Goal: Check status

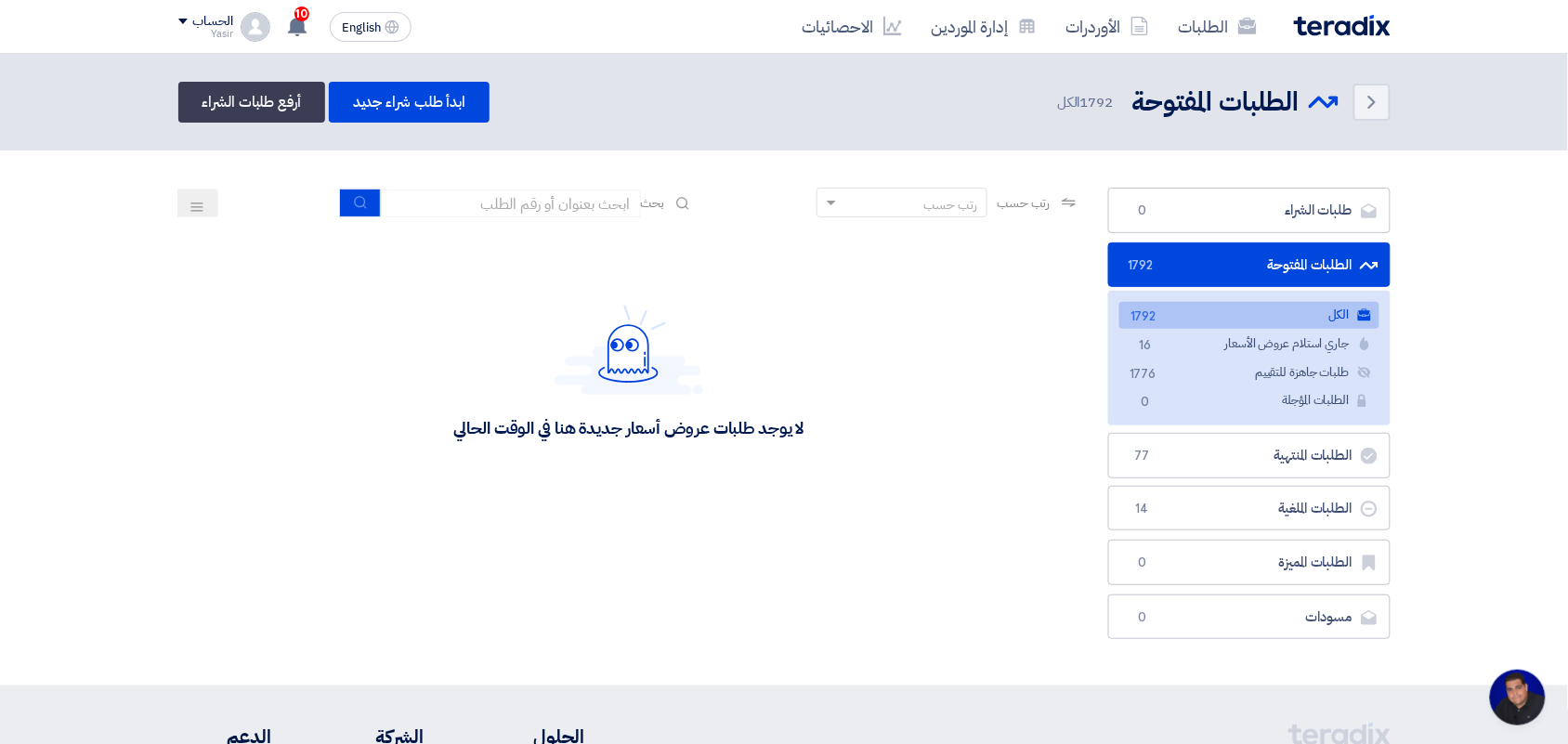
scroll to position [7, 0]
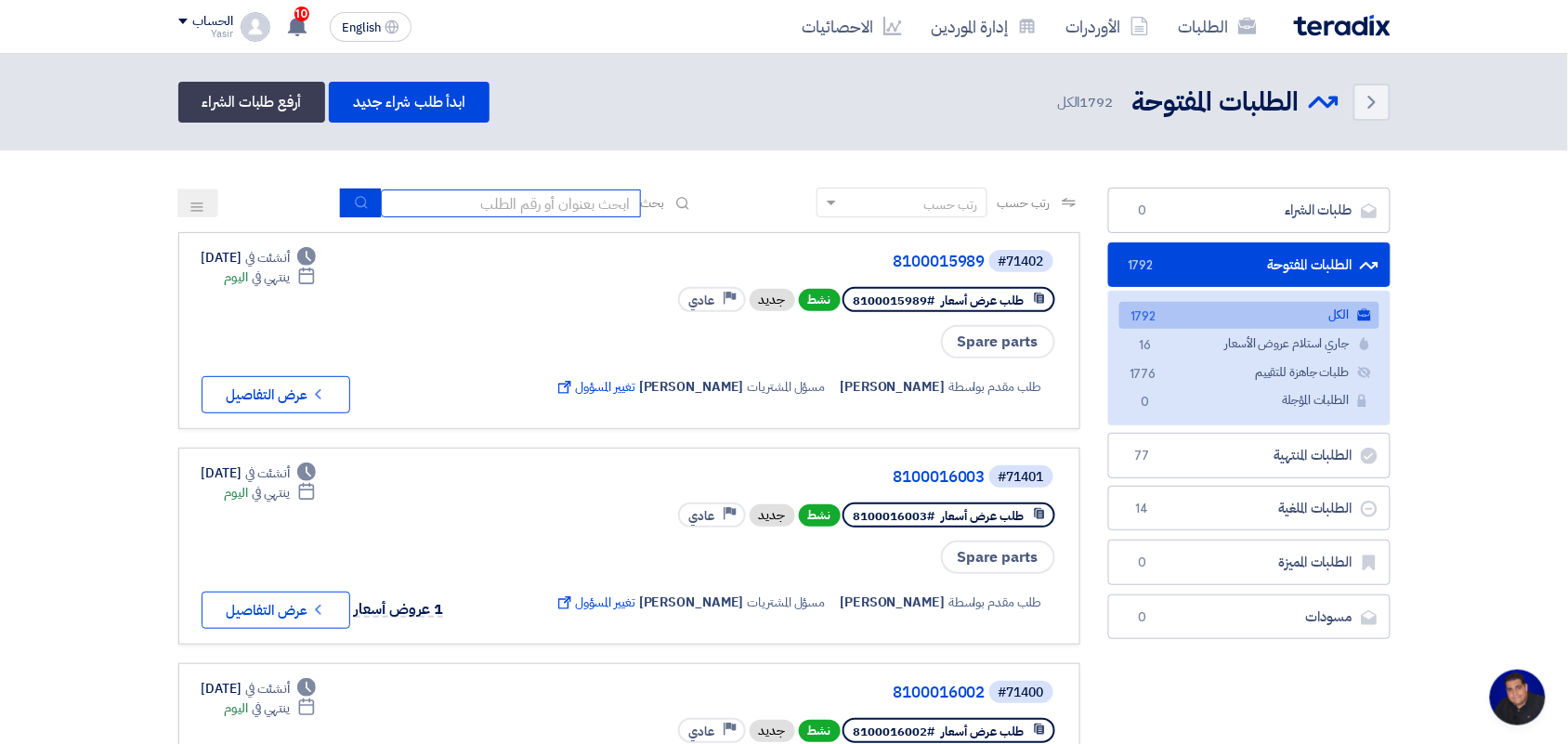
click at [590, 191] on input at bounding box center [511, 203] width 260 height 28
type input "8100015796"
click at [357, 196] on use "submit" at bounding box center [361, 202] width 12 height 12
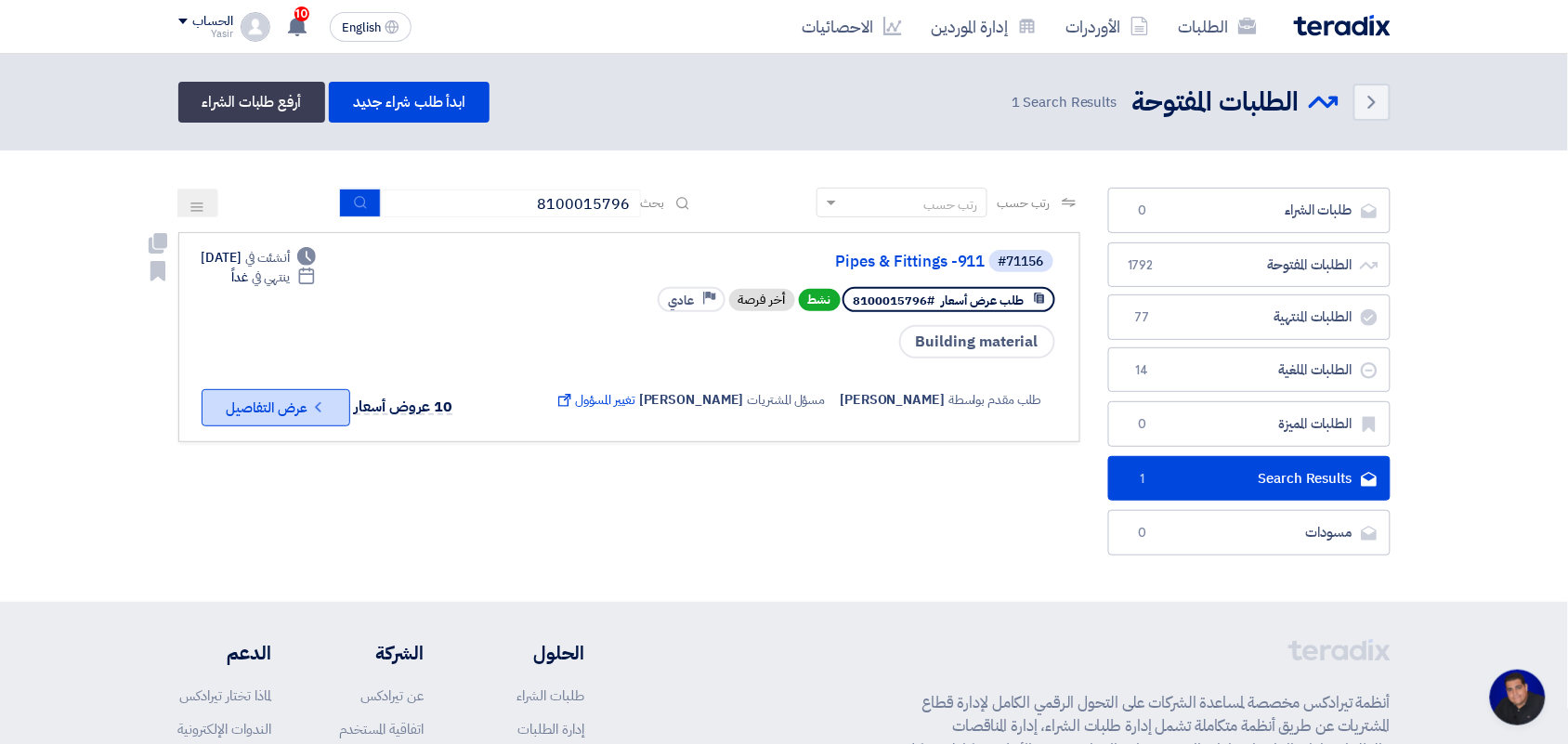
click at [270, 418] on button "Check details عرض التفاصيل" at bounding box center [276, 408] width 149 height 37
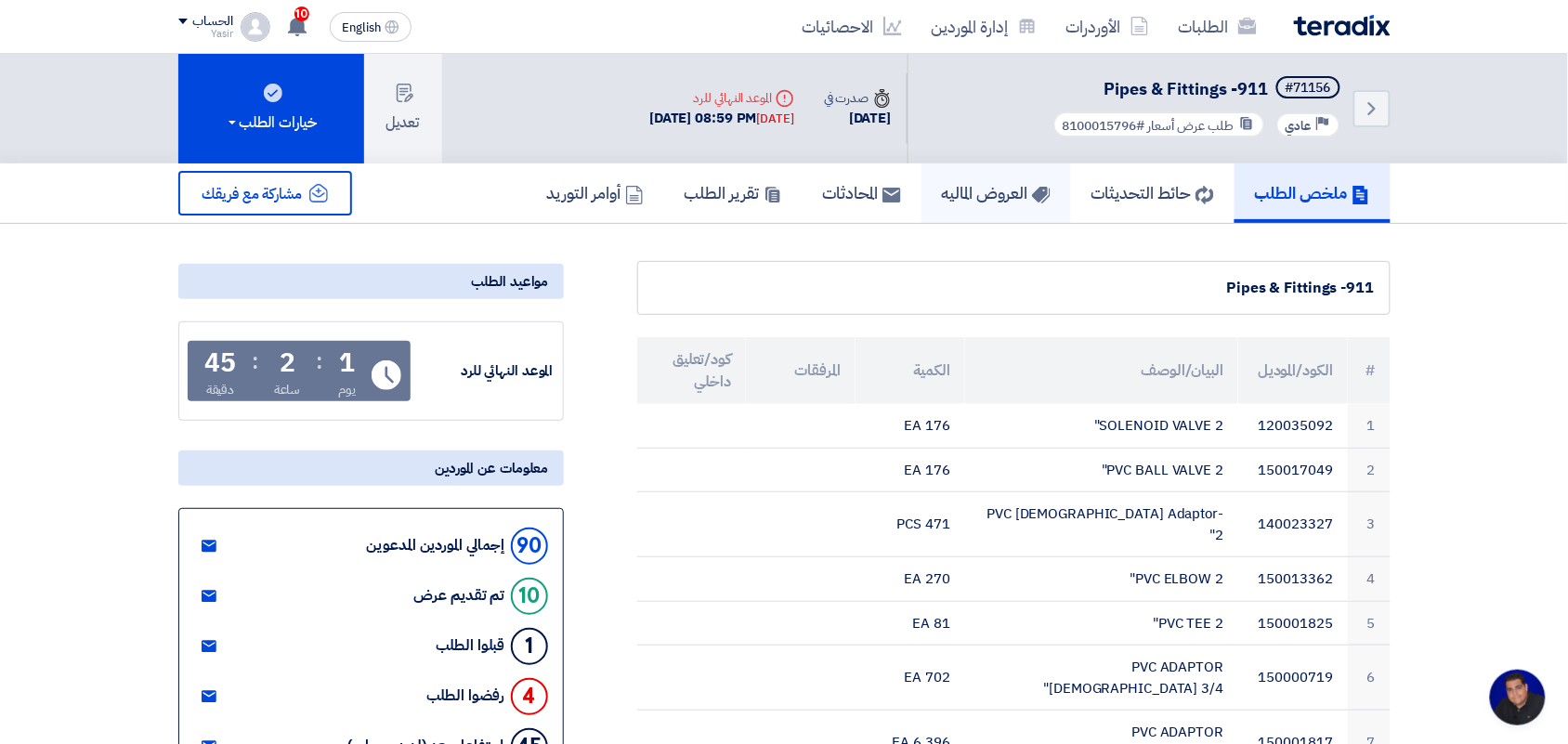
click at [971, 191] on h5 "العروض الماليه" at bounding box center [996, 192] width 109 height 21
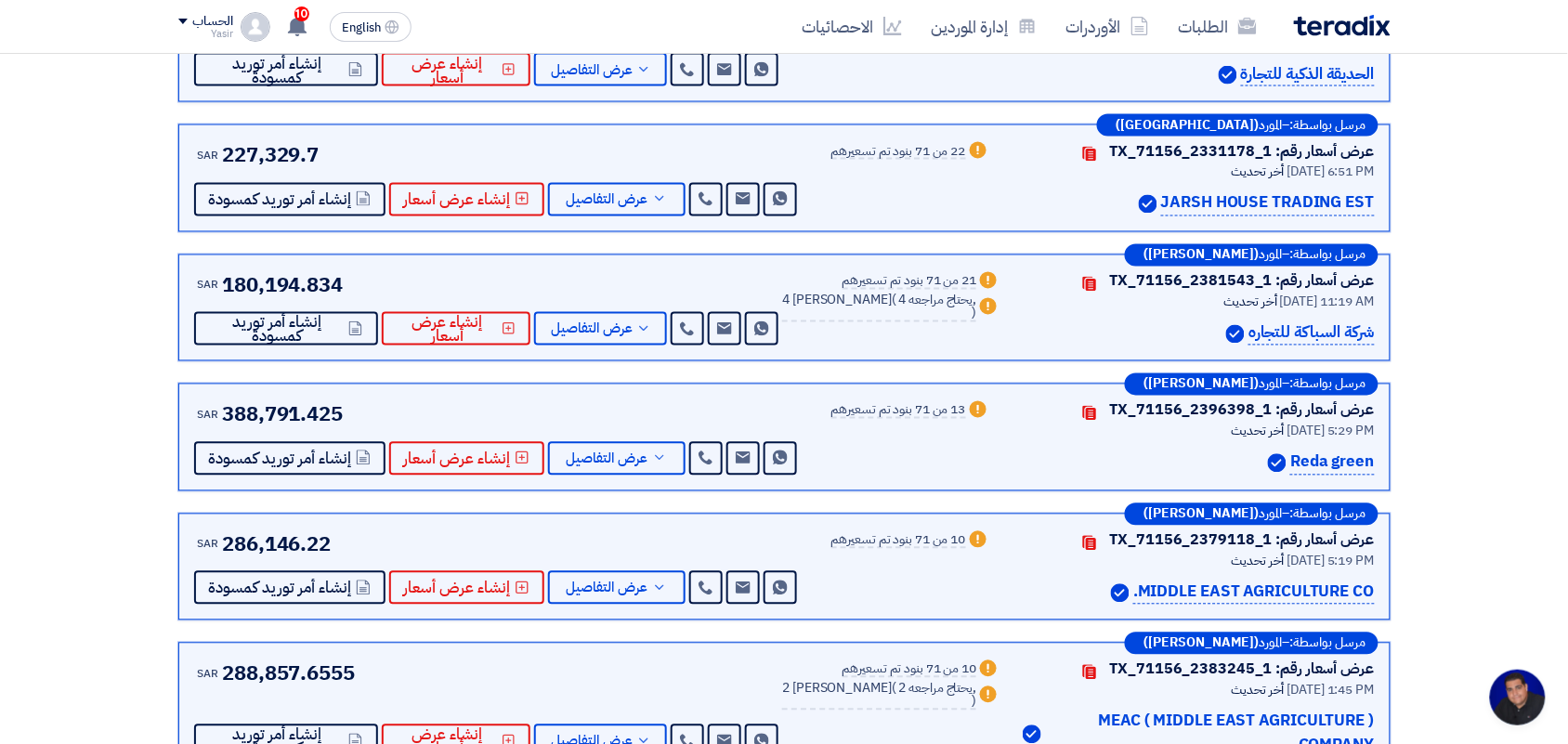
scroll to position [871, 0]
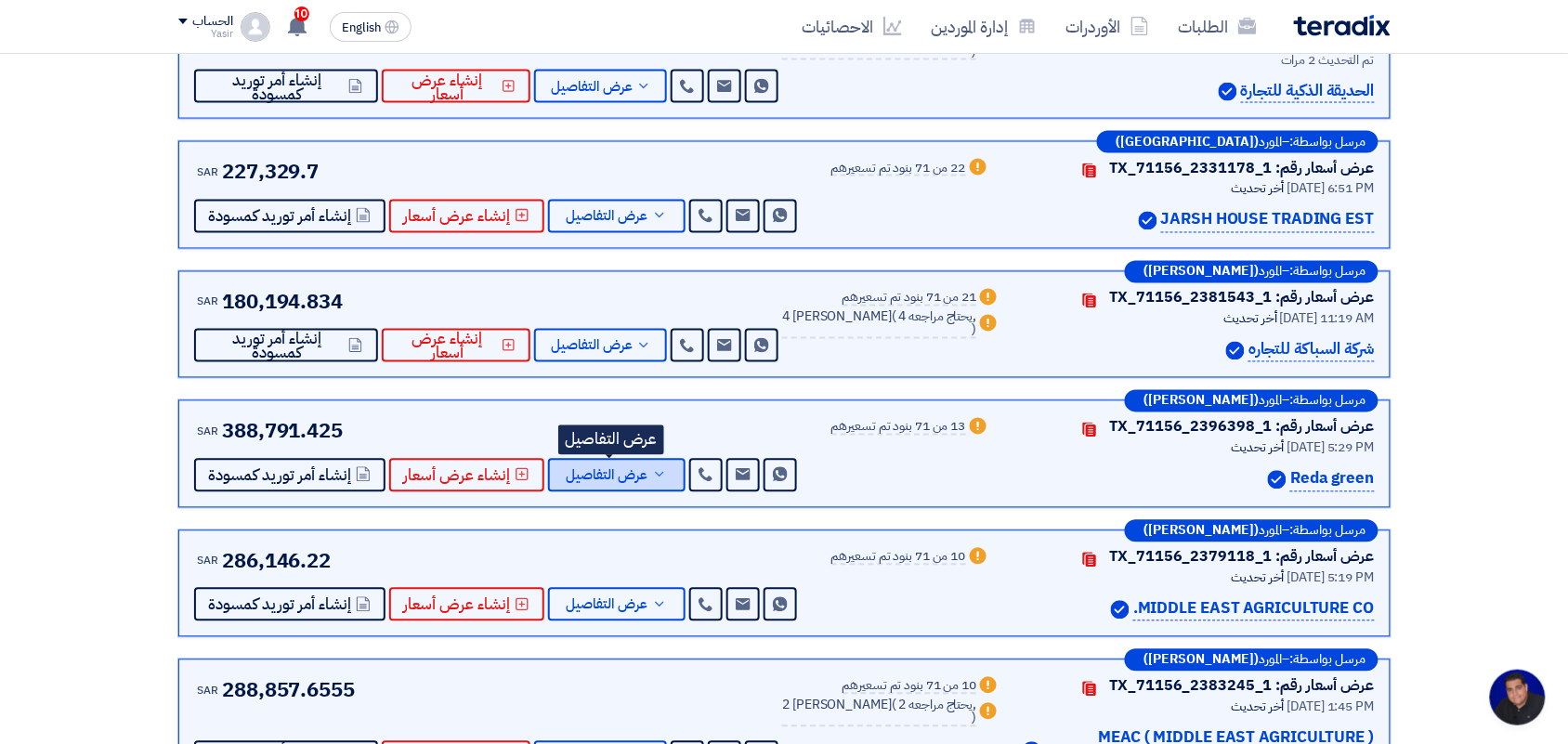
click at [610, 488] on button "عرض التفاصيل" at bounding box center [616, 475] width 137 height 33
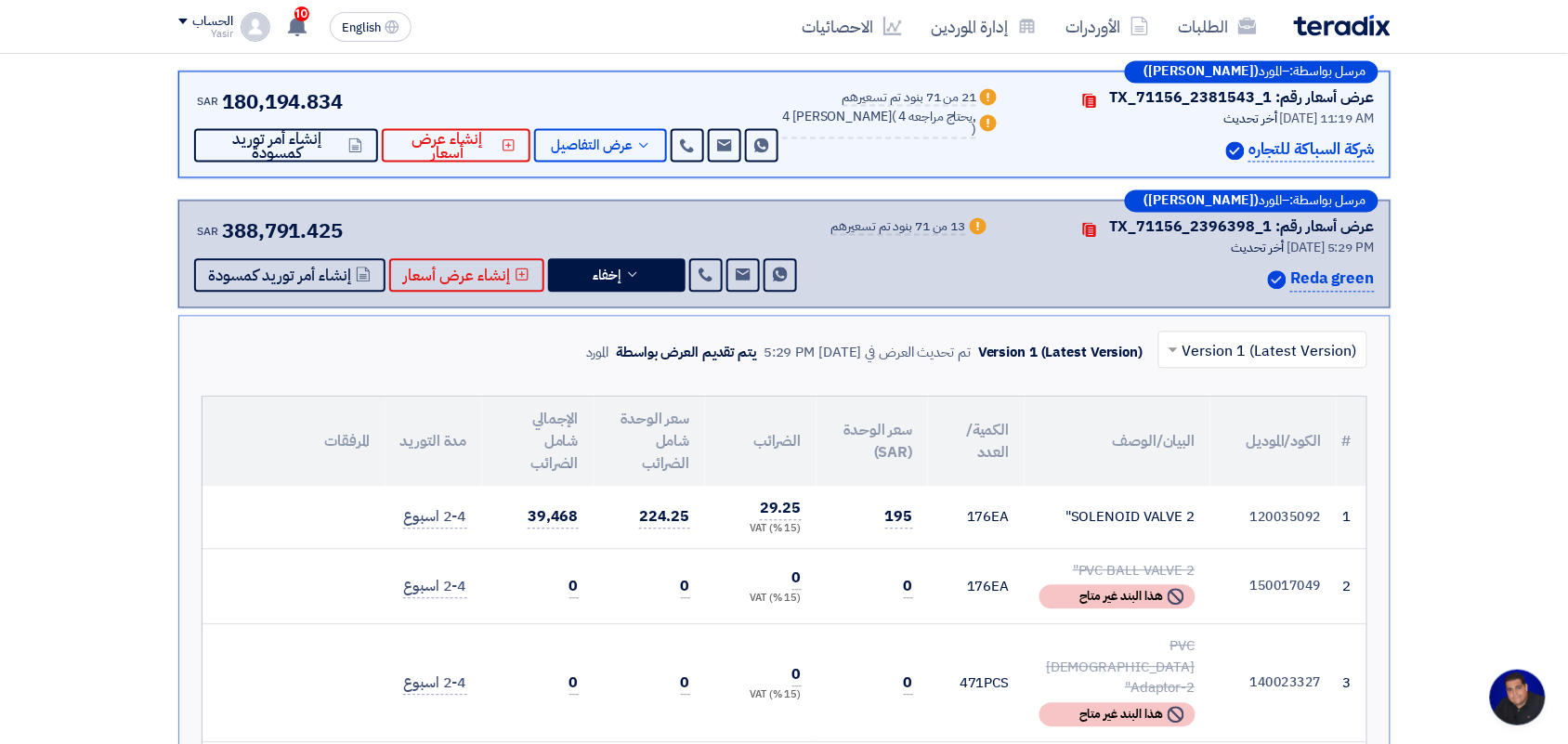
scroll to position [1103, 0]
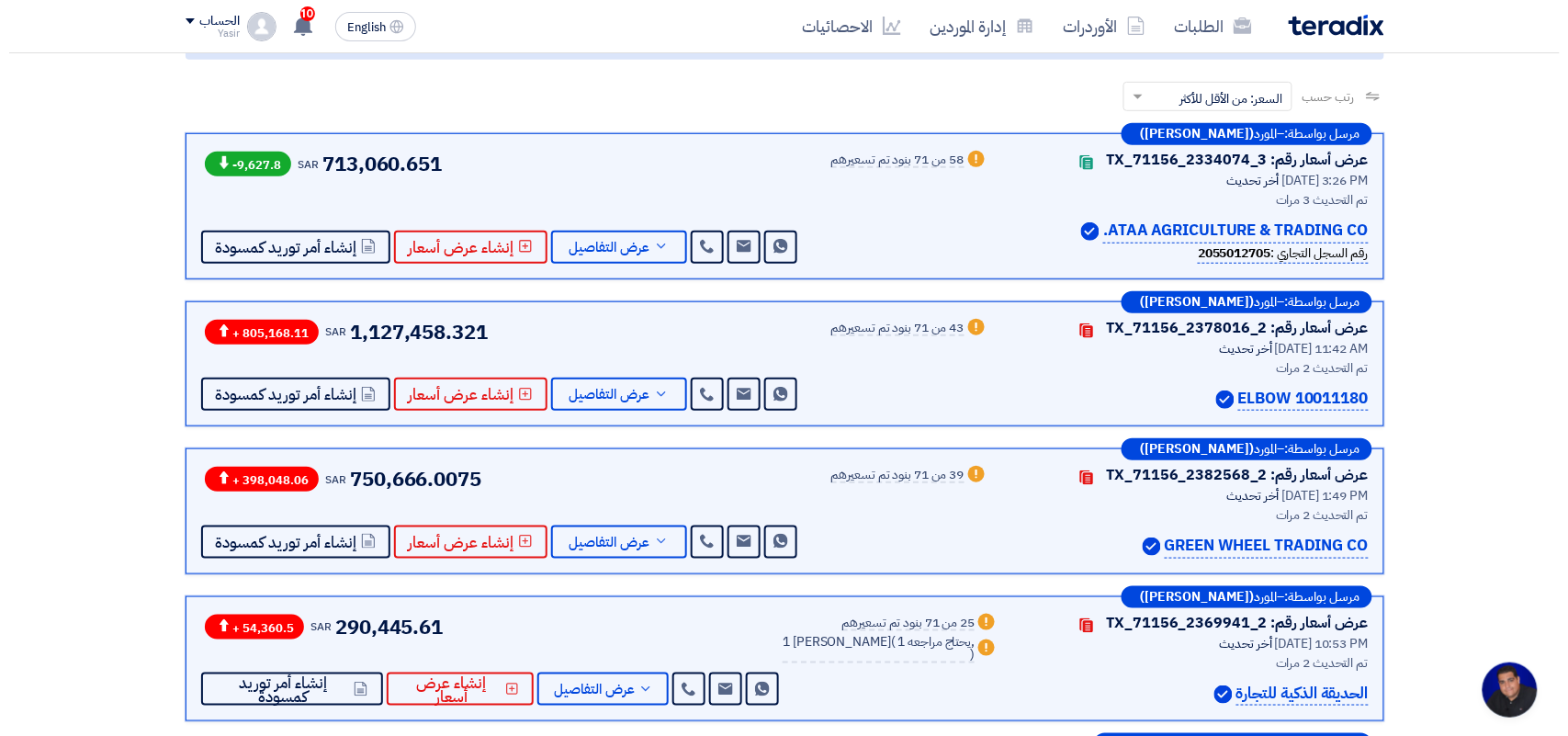
scroll to position [0, 0]
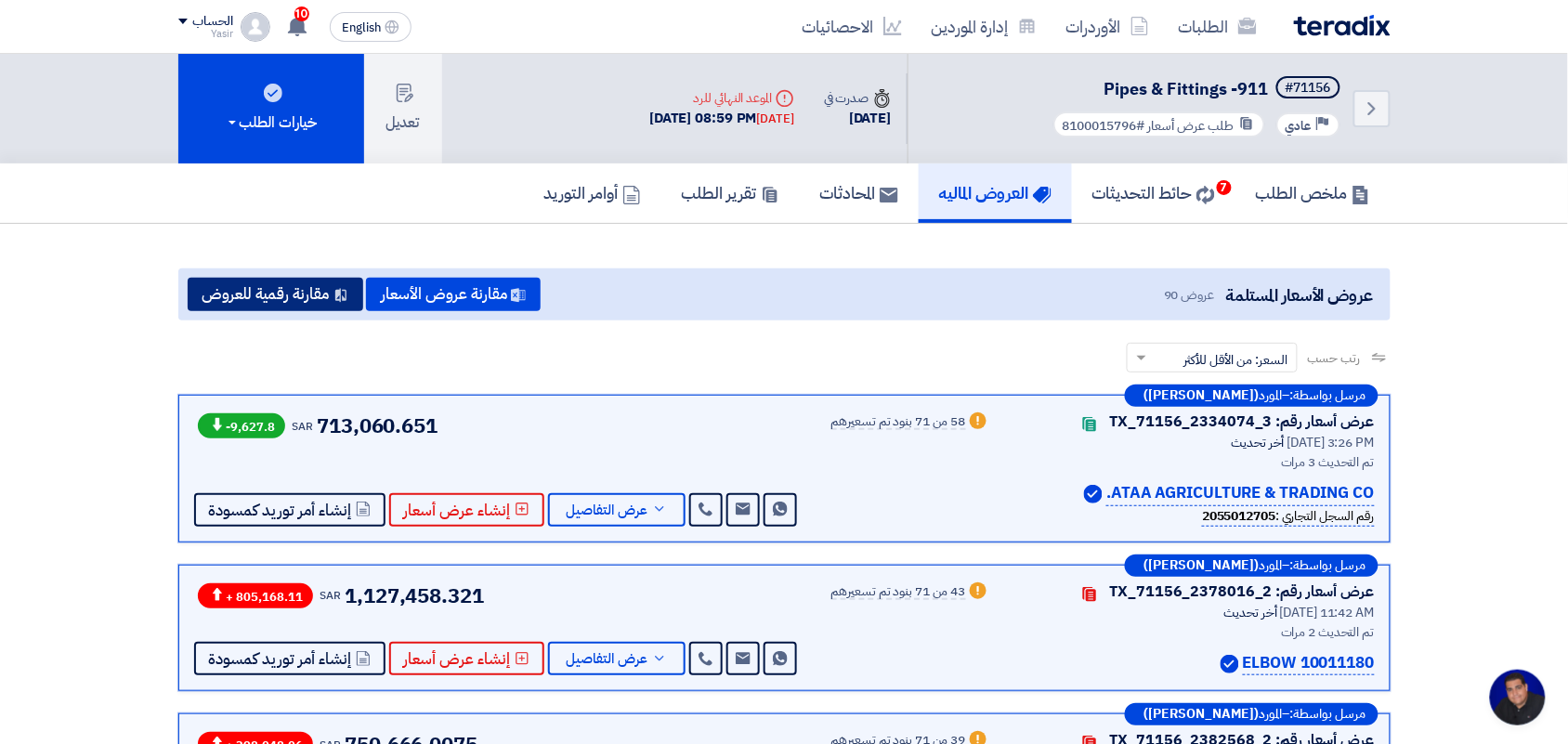
click at [295, 299] on button "مقارنة رقمية للعروض" at bounding box center [275, 294] width 175 height 33
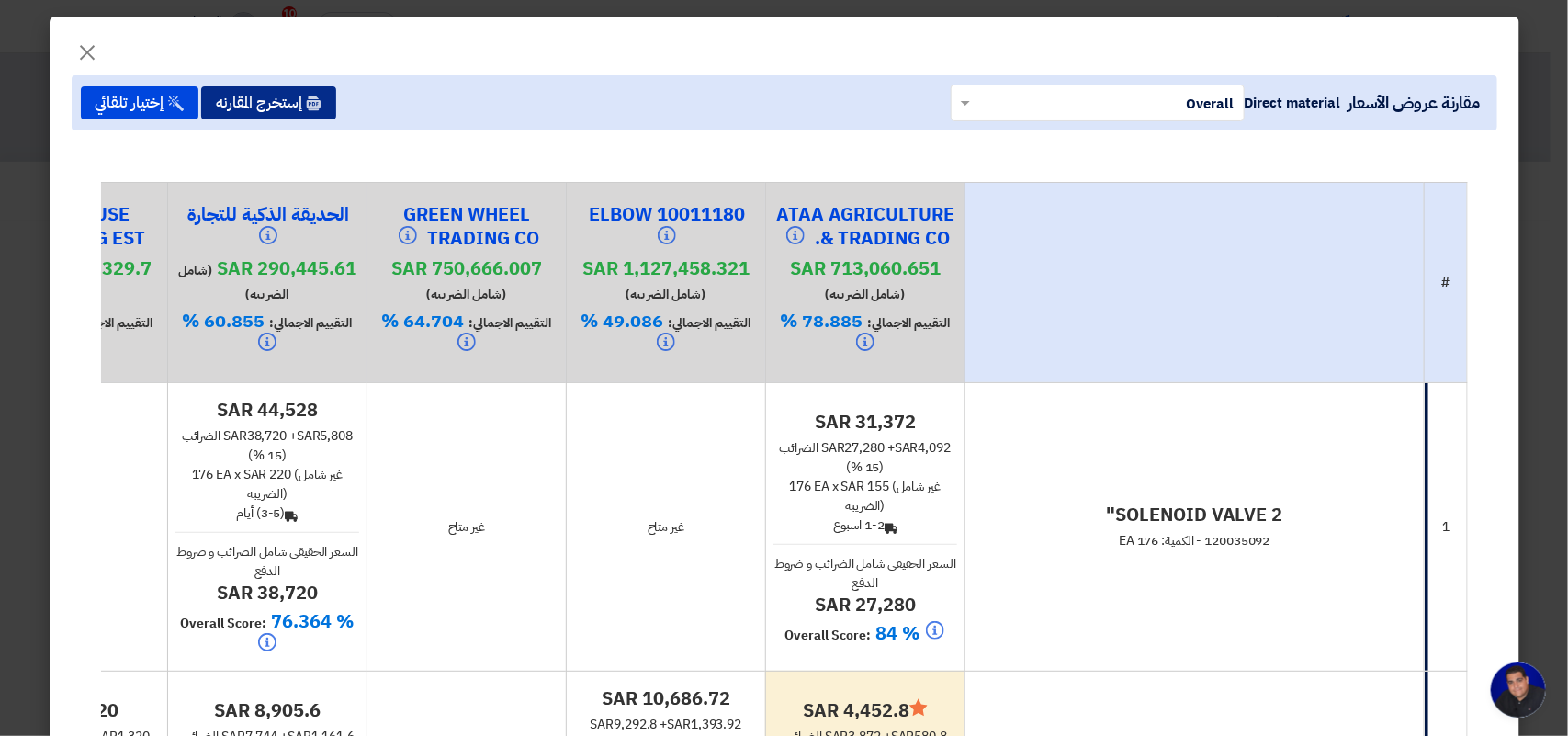
click at [303, 98] on button "إستخرج المقارنه" at bounding box center [268, 103] width 135 height 33
